Goal: Navigation & Orientation: Find specific page/section

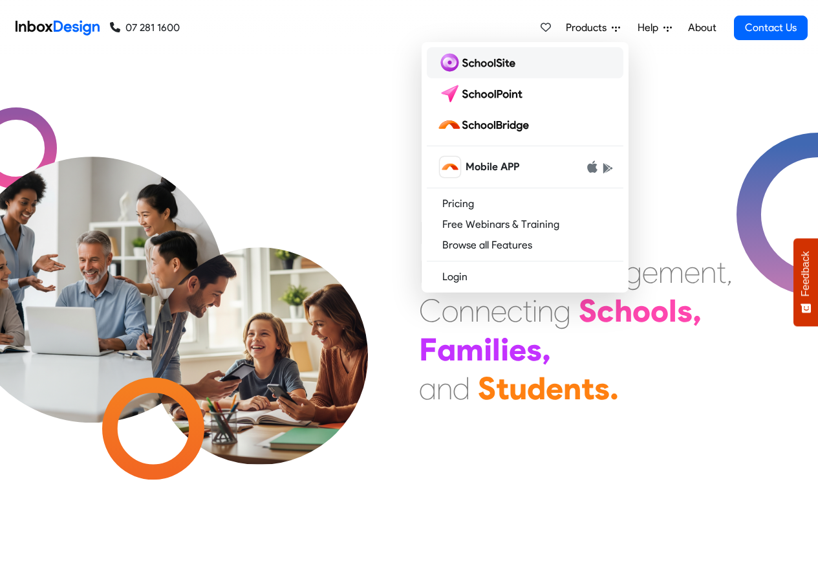
click at [487, 64] on img at bounding box center [478, 62] width 83 height 21
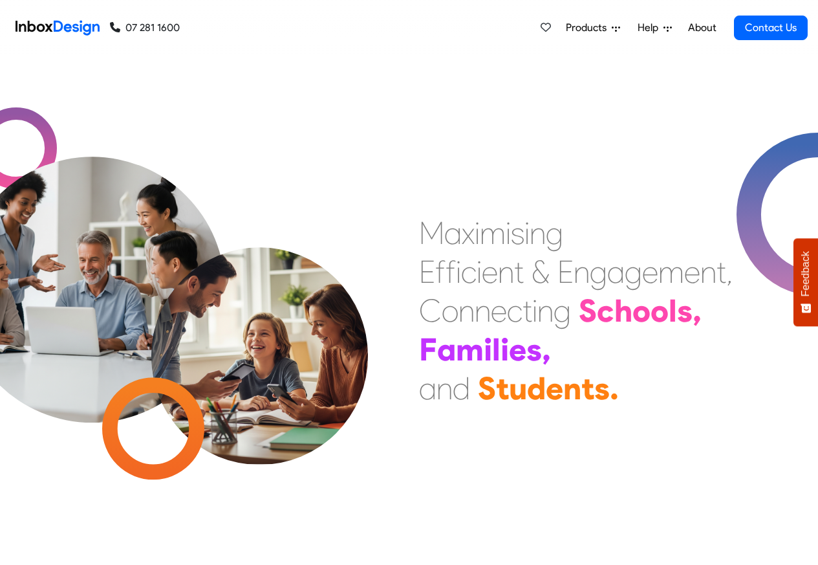
click at [591, 28] on span "Products" at bounding box center [589, 28] width 46 height 16
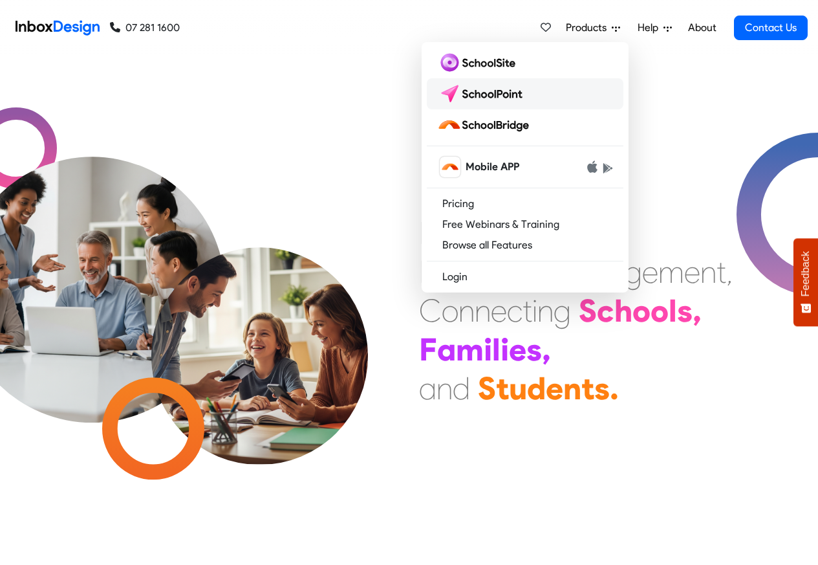
click at [485, 94] on img at bounding box center [482, 93] width 91 height 21
